Goal: Task Accomplishment & Management: Manage account settings

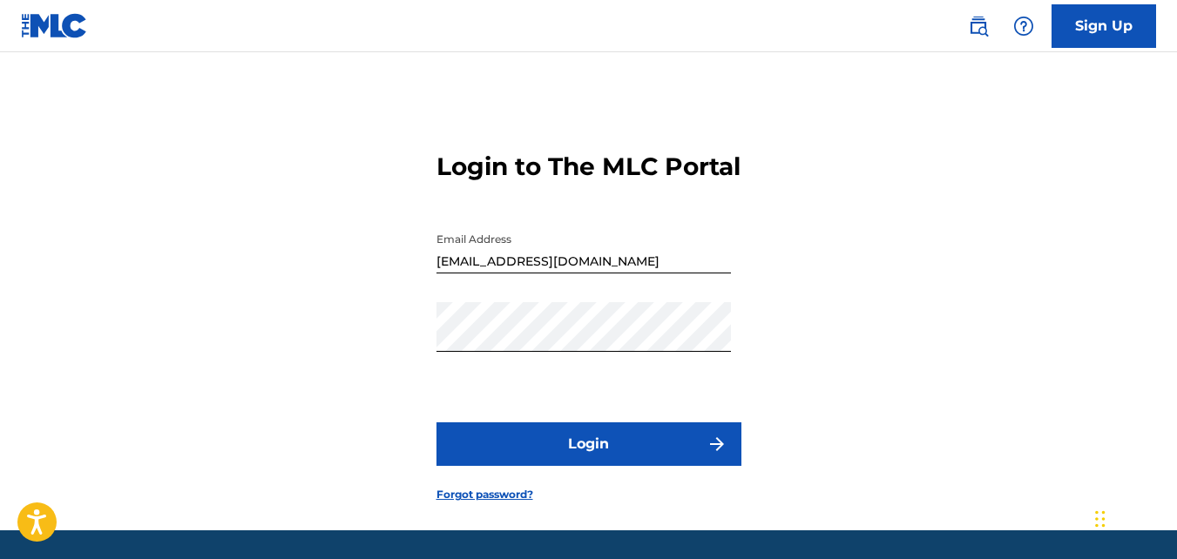
click at [638, 466] on button "Login" at bounding box center [588, 444] width 305 height 44
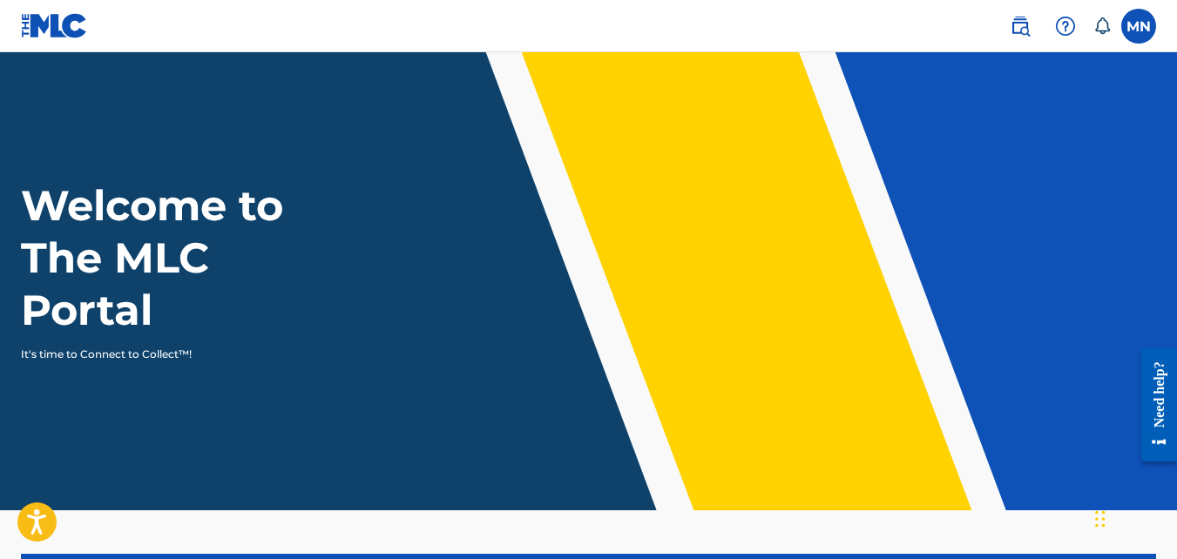
click at [1132, 31] on label at bounding box center [1138, 26] width 35 height 35
click at [1139, 26] on input "MN [PERSON_NAME] da [PERSON_NAME] [EMAIL_ADDRESS][DOMAIN_NAME] Notification Pre…" at bounding box center [1139, 26] width 0 height 0
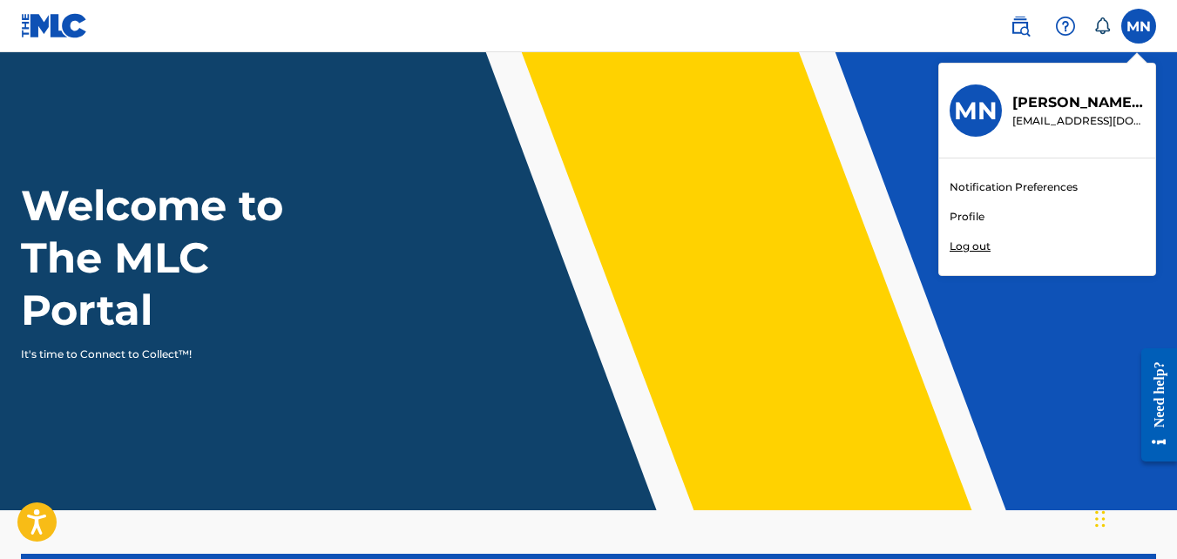
click at [977, 219] on link "Profile" at bounding box center [966, 217] width 35 height 16
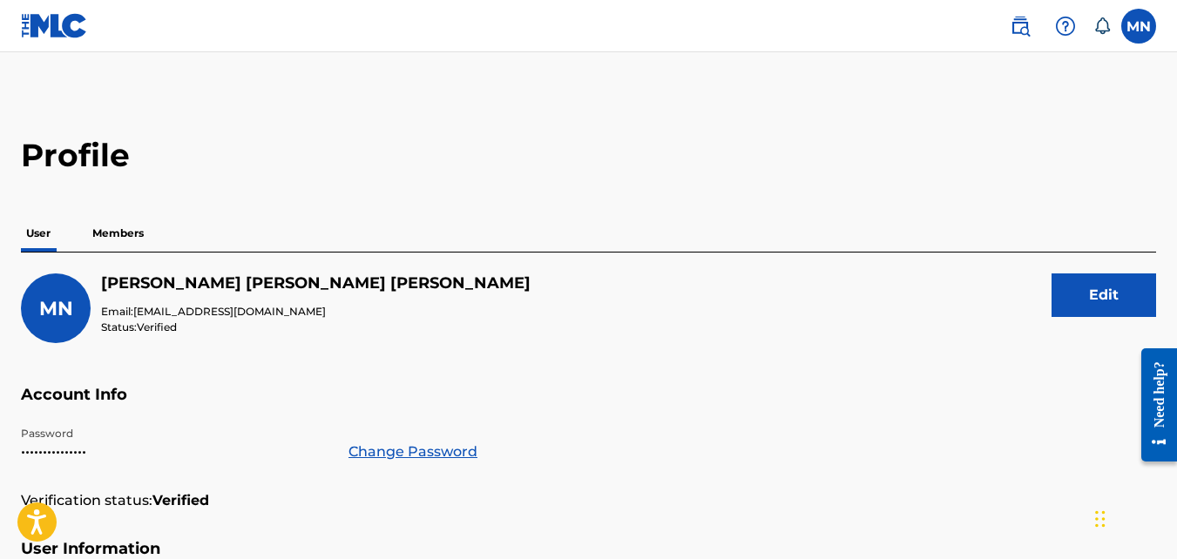
click at [114, 236] on p "Members" at bounding box center [118, 233] width 62 height 37
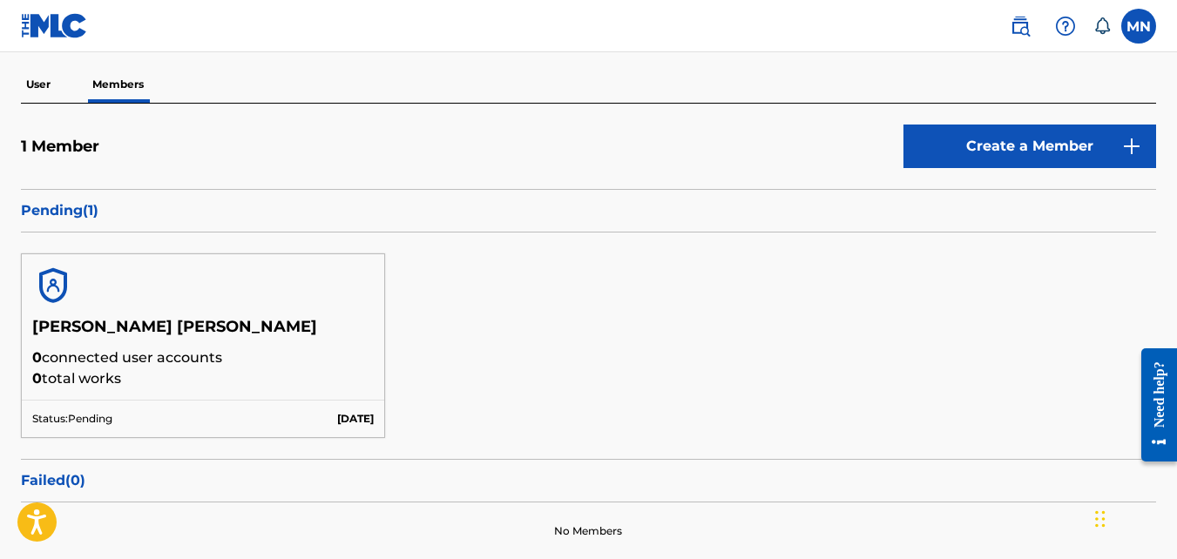
scroll to position [174, 0]
